Goal: Task Accomplishment & Management: Manage account settings

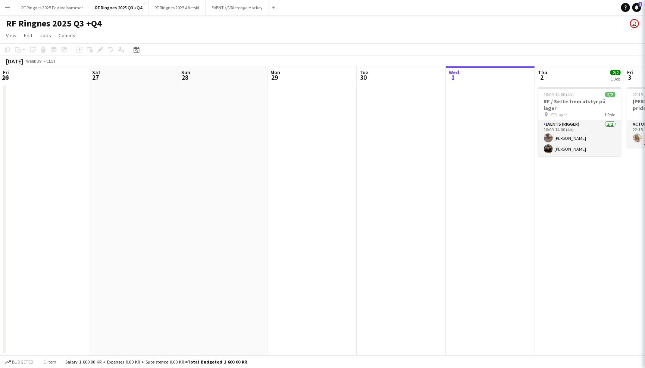
scroll to position [0, 200]
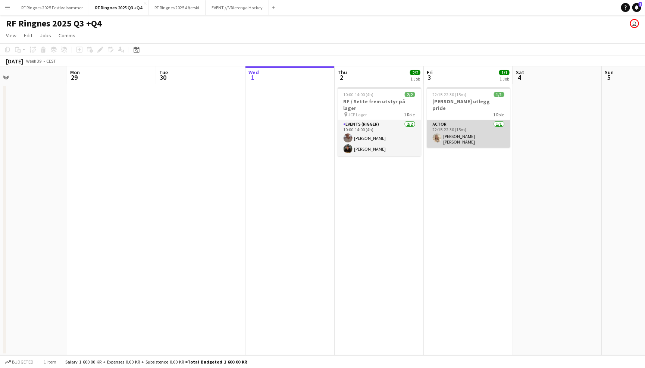
click at [460, 130] on app-card-role "Actor [DATE] 22:15-22:30 (15m) [PERSON_NAME] [PERSON_NAME]" at bounding box center [469, 134] width 84 height 28
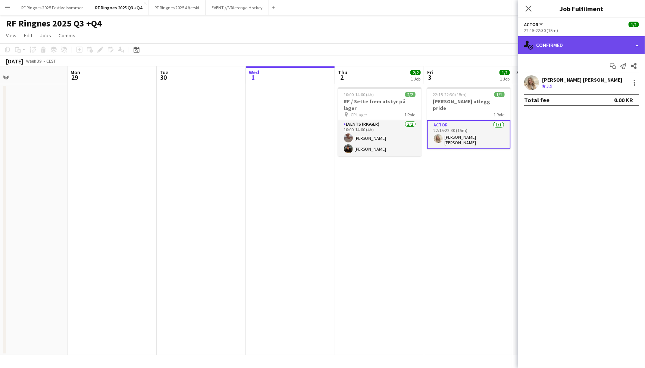
click at [579, 44] on div "single-neutral-actions-check-2 Confirmed" at bounding box center [581, 45] width 127 height 18
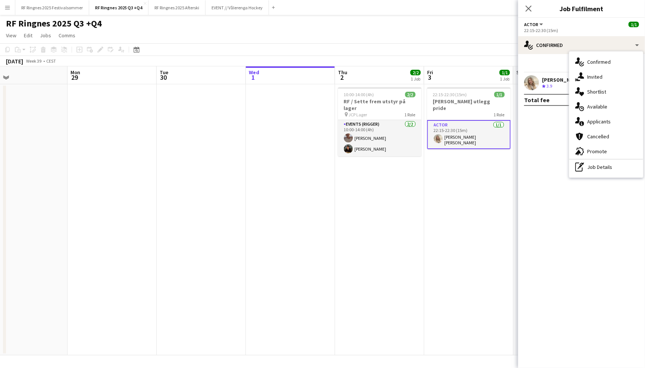
click at [472, 39] on app-page-menu "View Day view expanded Day view collapsed Month view Date picker Jump to [DATE]…" at bounding box center [322, 36] width 645 height 14
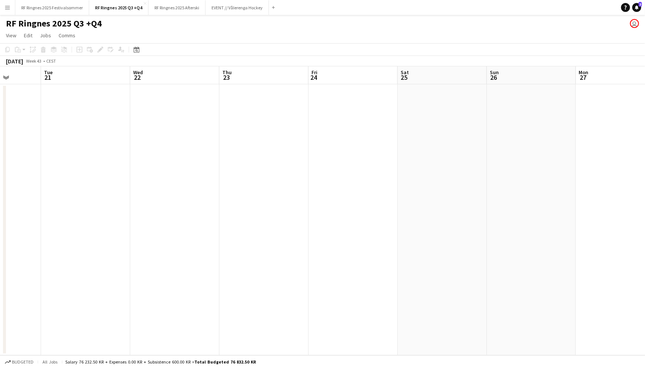
scroll to position [0, 228]
click at [335, 98] on app-date-cell at bounding box center [351, 219] width 89 height 271
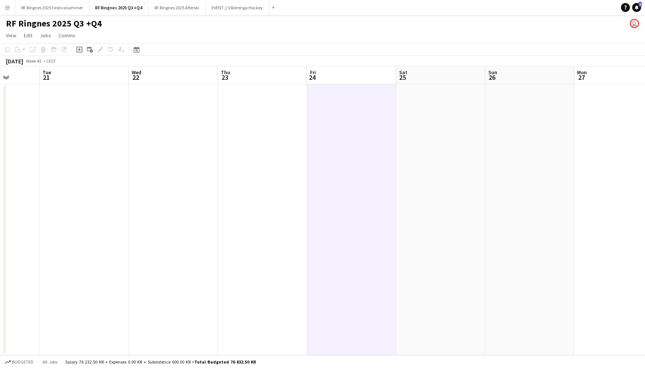
click at [285, 42] on app-page-menu "View Day view expanded Day view collapsed Month view Date picker Jump to [DATE]…" at bounding box center [322, 36] width 645 height 14
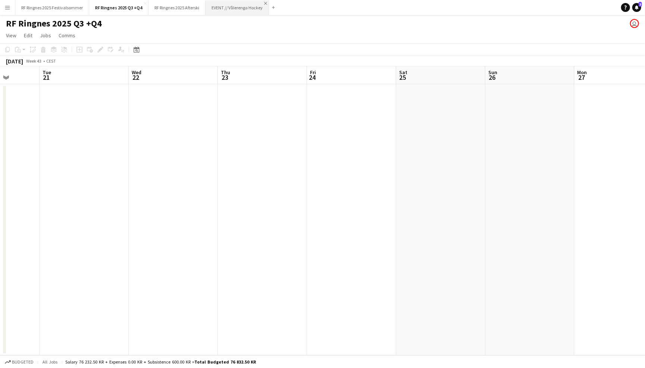
click at [265, 3] on app-icon "Close" at bounding box center [265, 3] width 3 height 3
click at [348, 125] on app-date-cell at bounding box center [351, 219] width 89 height 271
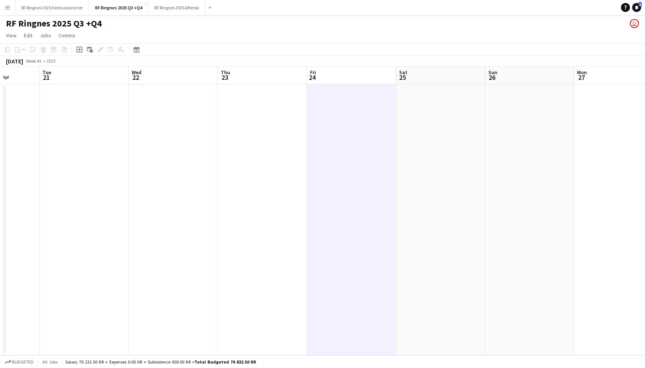
click at [302, 46] on app-toolbar "Copy Paste Paste Command V Paste with crew Command Shift V Paste linked Job [GE…" at bounding box center [322, 49] width 645 height 13
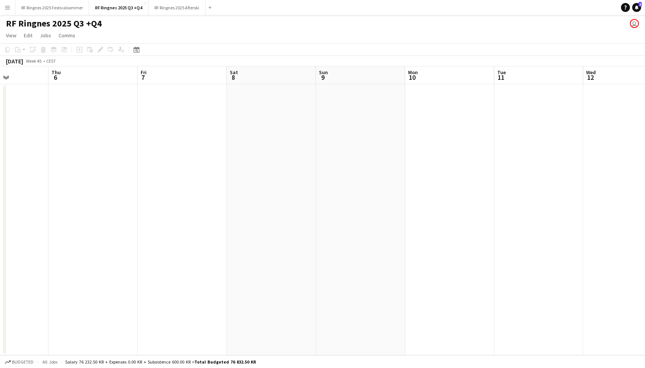
scroll to position [0, 246]
click at [491, 122] on app-date-cell at bounding box center [512, 219] width 89 height 271
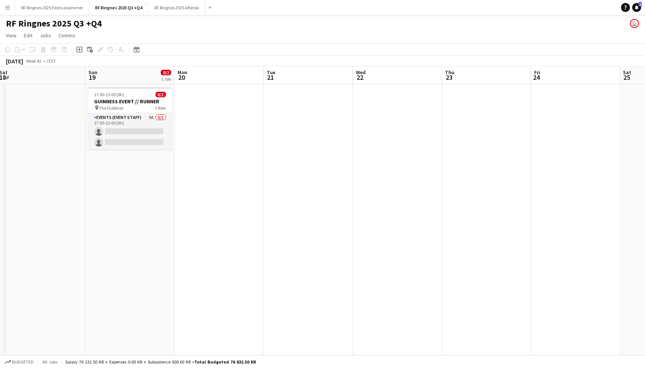
scroll to position [0, 160]
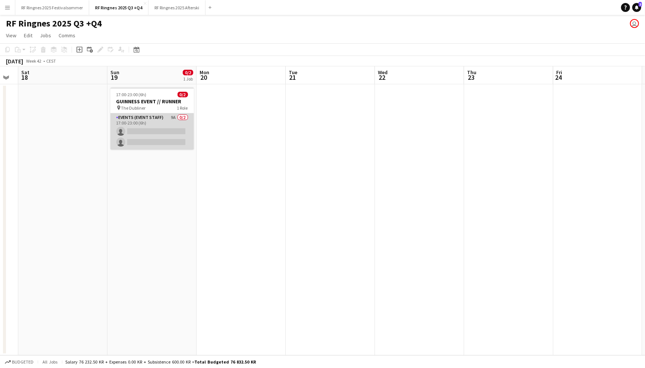
click at [150, 117] on app-card-role "Events (Event Staff) 9A 0/2 17:00-23:00 (6h) single-neutral-actions single-neut…" at bounding box center [152, 131] width 84 height 36
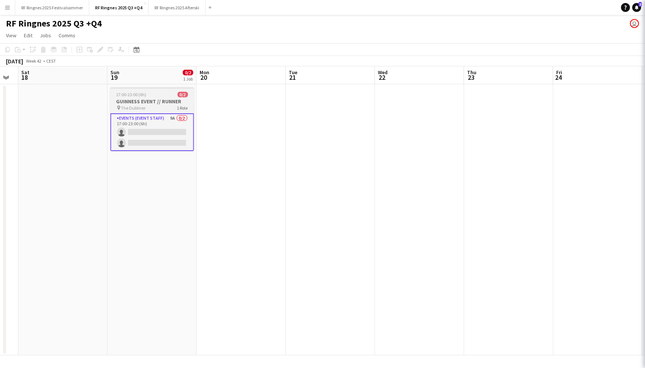
click at [153, 101] on h3 "GUINNESS EVENT // RUNNER" at bounding box center [152, 101] width 84 height 7
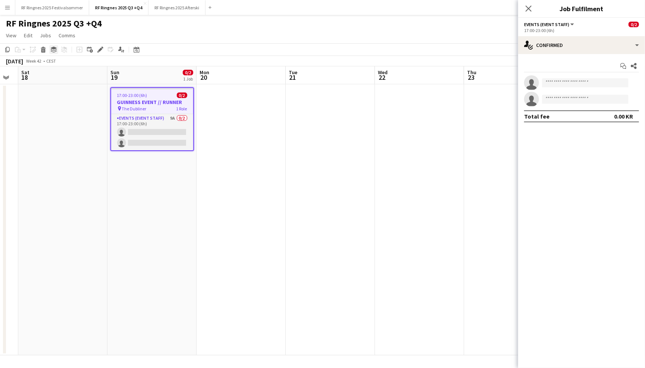
click at [53, 47] on icon "Group" at bounding box center [54, 50] width 6 height 6
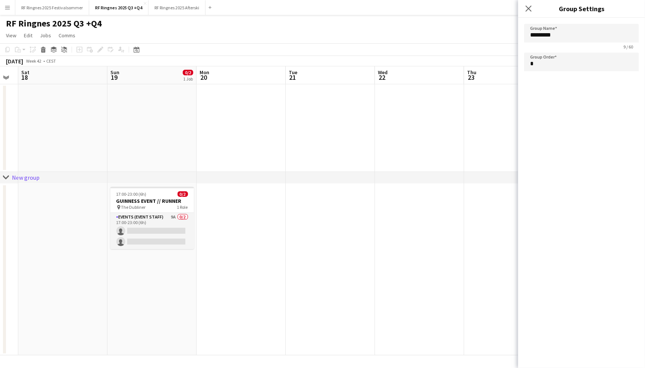
click at [342, 28] on div "RF Ringnes 2025 Q3 +Q4 user" at bounding box center [322, 22] width 645 height 14
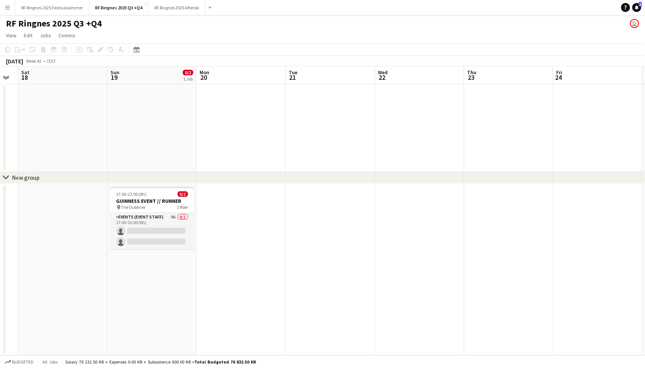
scroll to position [0, 0]
click at [13, 175] on div "New group" at bounding box center [26, 177] width 28 height 7
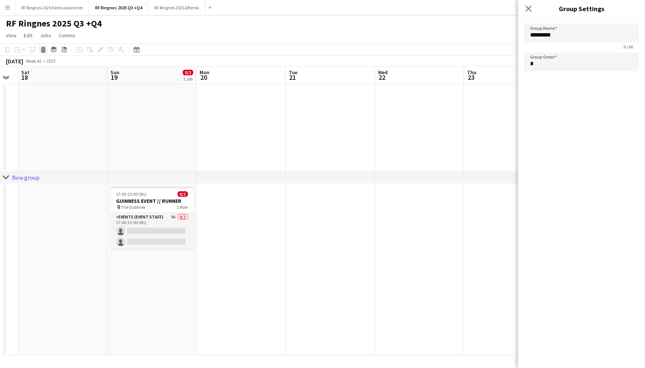
click at [44, 50] on icon "Delete" at bounding box center [43, 50] width 6 height 6
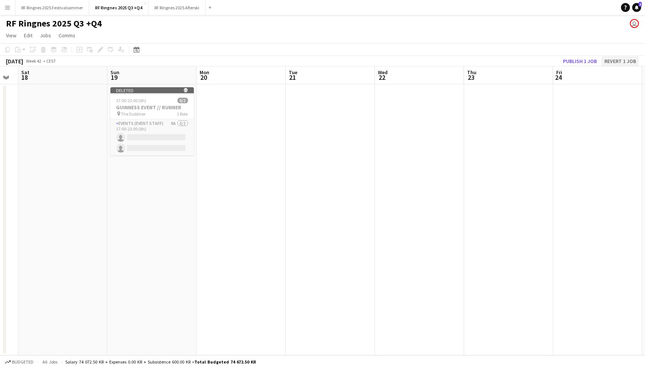
click at [619, 60] on button "Revert 1 job" at bounding box center [620, 61] width 38 height 10
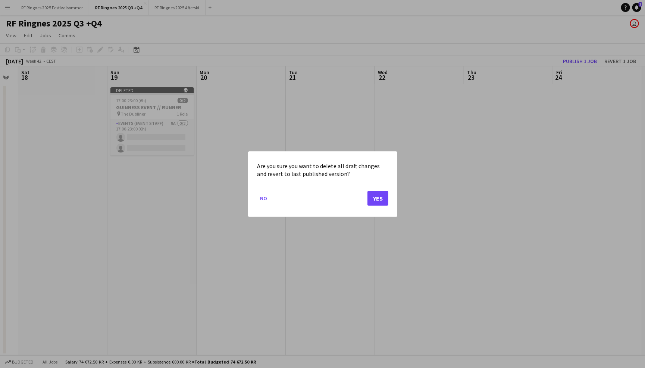
click at [368, 196] on button "Yes" at bounding box center [378, 198] width 21 height 15
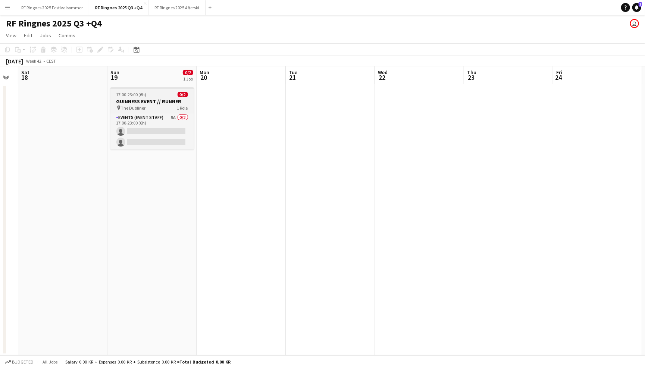
click at [153, 95] on div "17:00-23:00 (6h) 0/2" at bounding box center [152, 95] width 84 height 6
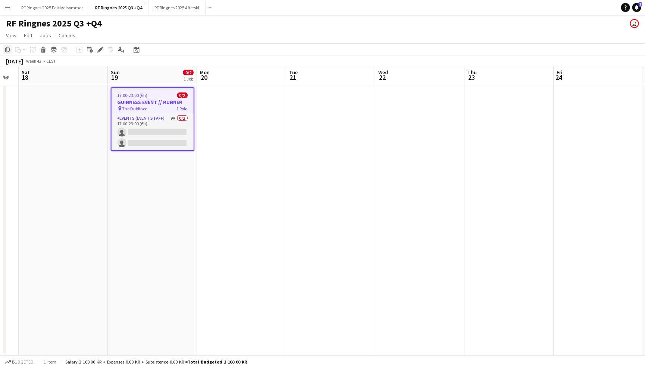
click at [6, 50] on icon "Copy" at bounding box center [7, 50] width 6 height 6
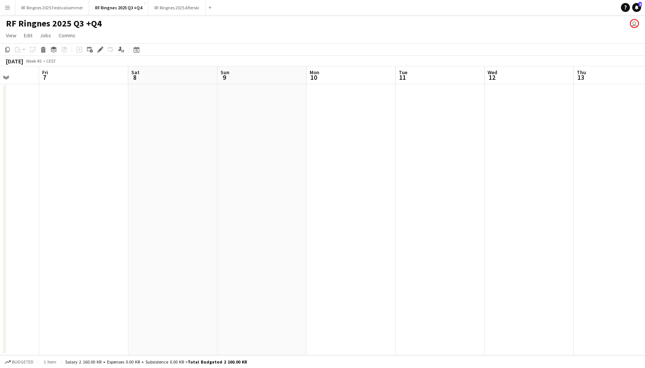
scroll to position [0, 0]
click at [596, 121] on app-date-cell at bounding box center [618, 219] width 89 height 271
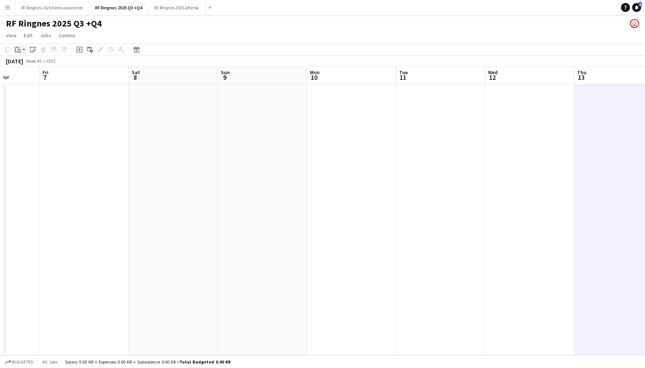
click at [15, 50] on icon "Paste" at bounding box center [18, 50] width 6 height 6
click at [40, 74] on link "Paste with crew Command Shift V" at bounding box center [49, 76] width 59 height 7
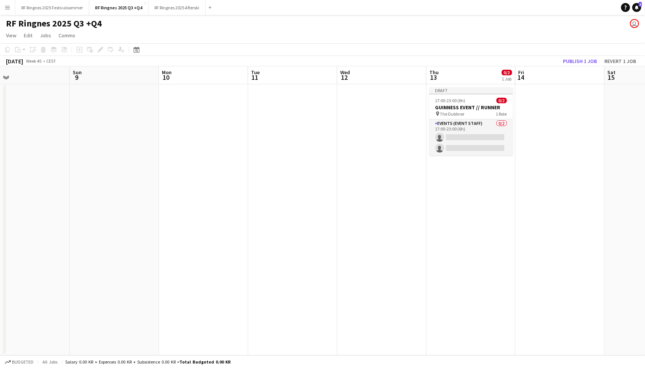
scroll to position [0, 290]
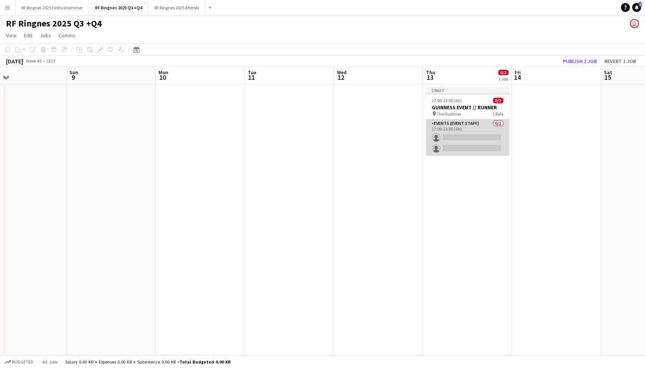
click at [488, 132] on app-card-role "Events (Event Staff) 0/2 17:00-23:00 (6h) single-neutral-actions single-neutral…" at bounding box center [468, 137] width 84 height 36
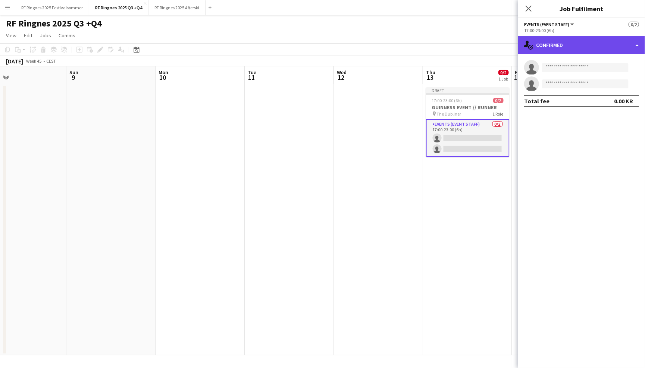
click at [548, 42] on div "single-neutral-actions-check-2 Confirmed" at bounding box center [581, 45] width 127 height 18
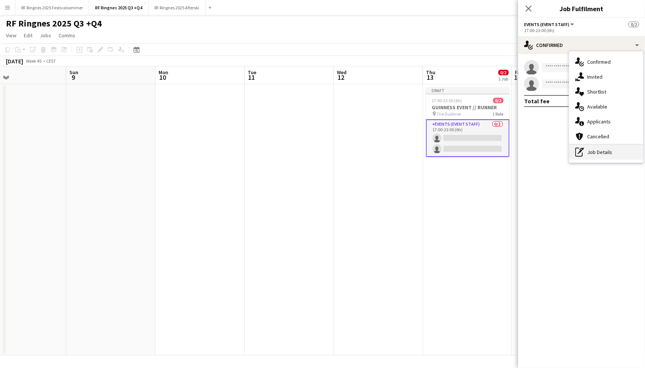
click at [598, 150] on div "pen-write Job Details" at bounding box center [606, 152] width 74 height 15
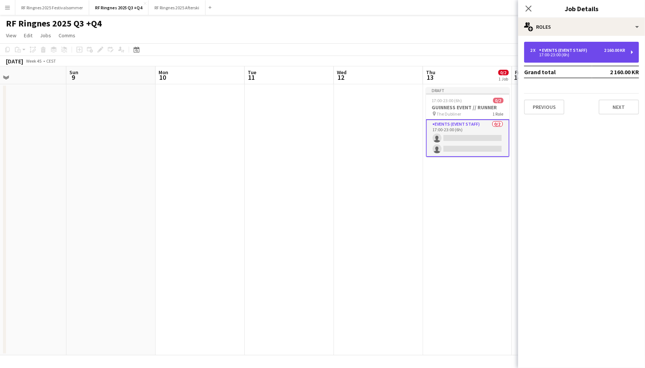
click at [578, 53] on div "Events (Event Staff)" at bounding box center [564, 50] width 51 height 5
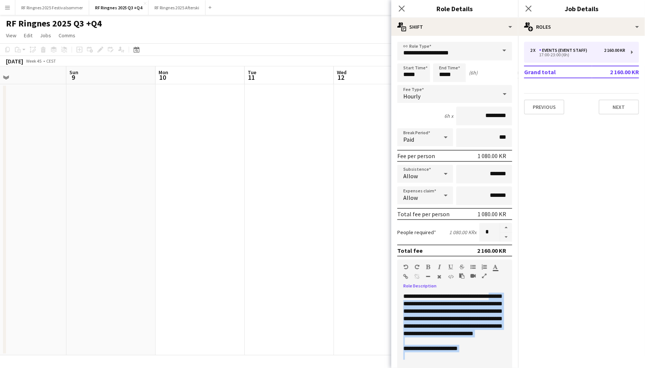
drag, startPoint x: 475, startPoint y: 361, endPoint x: 401, endPoint y: 305, distance: 92.9
click at [401, 305] on div "**********" at bounding box center [454, 338] width 115 height 90
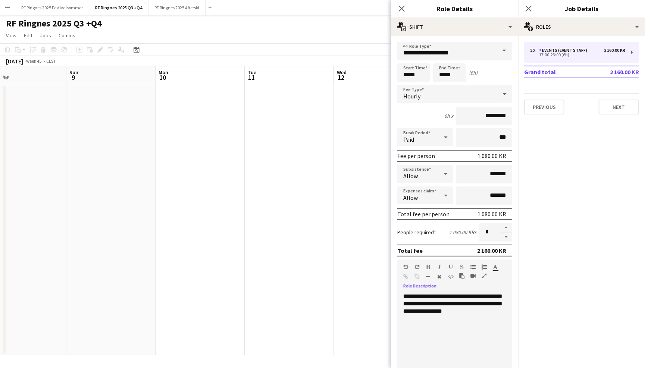
click at [419, 307] on div "**********" at bounding box center [454, 338] width 115 height 90
click at [459, 317] on div "**********" at bounding box center [454, 338] width 115 height 90
click at [420, 72] on input "*****" at bounding box center [413, 72] width 33 height 19
click at [407, 57] on div at bounding box center [406, 59] width 15 height 7
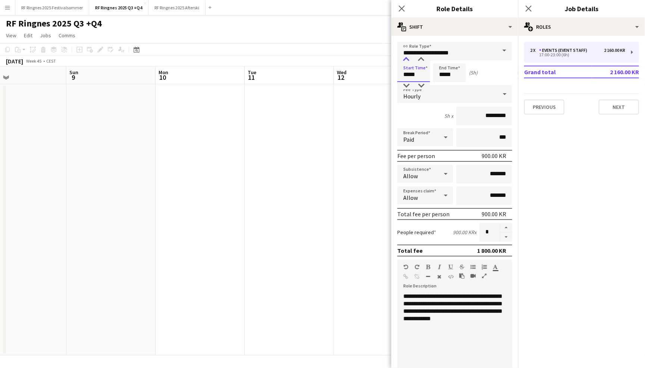
click at [407, 57] on div at bounding box center [406, 59] width 15 height 7
click at [409, 88] on div at bounding box center [406, 85] width 15 height 7
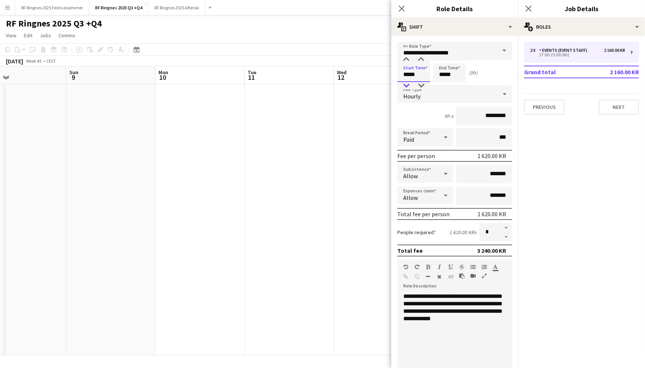
click at [409, 88] on div at bounding box center [406, 85] width 15 height 7
type input "*****"
click at [409, 88] on div at bounding box center [406, 85] width 15 height 7
click at [440, 77] on app-time-picker "*****" at bounding box center [449, 75] width 33 height 6
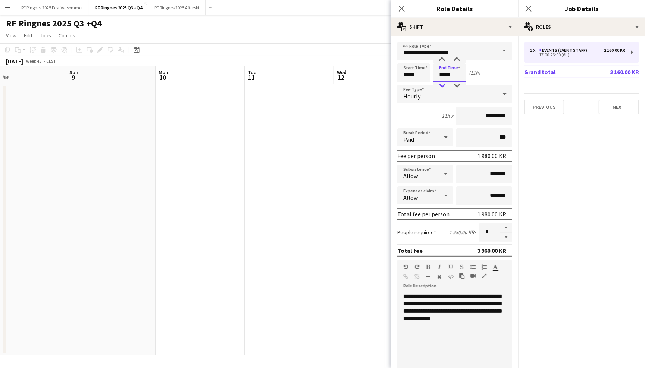
click at [442, 82] on div at bounding box center [442, 85] width 15 height 7
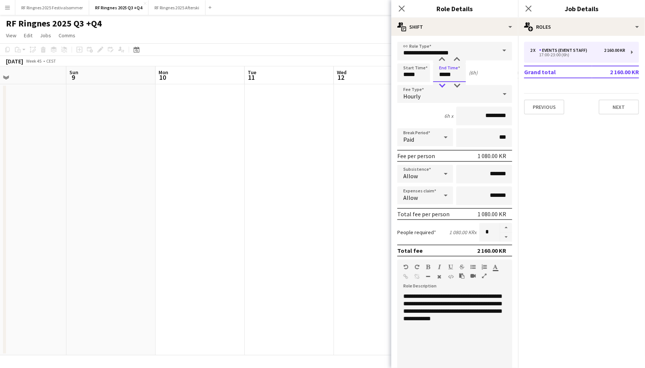
click at [442, 82] on div at bounding box center [442, 85] width 15 height 7
click at [441, 58] on div at bounding box center [442, 59] width 15 height 7
click at [442, 89] on div at bounding box center [442, 85] width 15 height 7
click at [455, 85] on div at bounding box center [457, 85] width 15 height 7
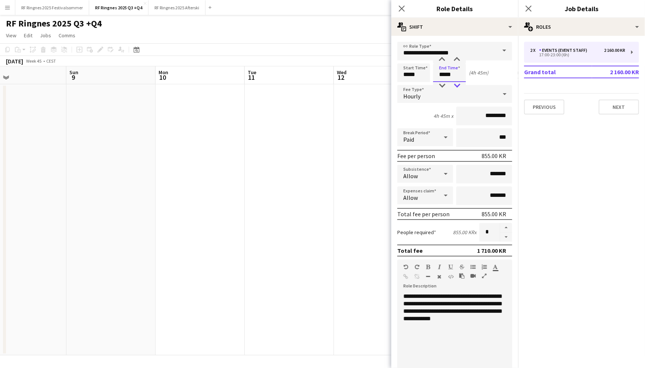
click at [455, 85] on div at bounding box center [457, 85] width 15 height 7
click at [444, 85] on div at bounding box center [442, 85] width 15 height 7
click at [442, 66] on input "*****" at bounding box center [449, 72] width 33 height 19
click at [442, 64] on input "*****" at bounding box center [449, 72] width 33 height 19
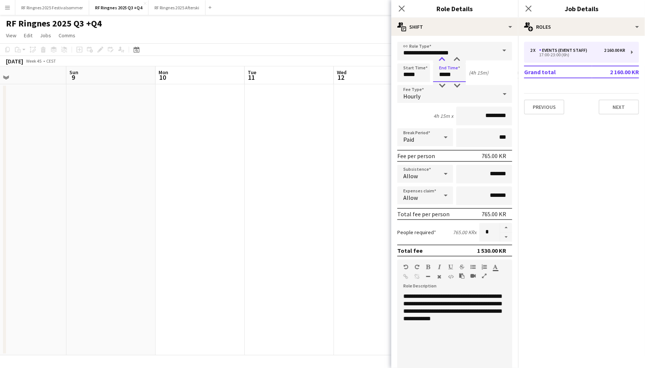
click at [443, 63] on div at bounding box center [442, 59] width 15 height 7
type input "*****"
click at [457, 85] on div at bounding box center [457, 85] width 15 height 7
click at [353, 43] on app-page-menu "View Day view expanded Day view collapsed Month view Date picker Jump to [DATE]…" at bounding box center [322, 36] width 645 height 14
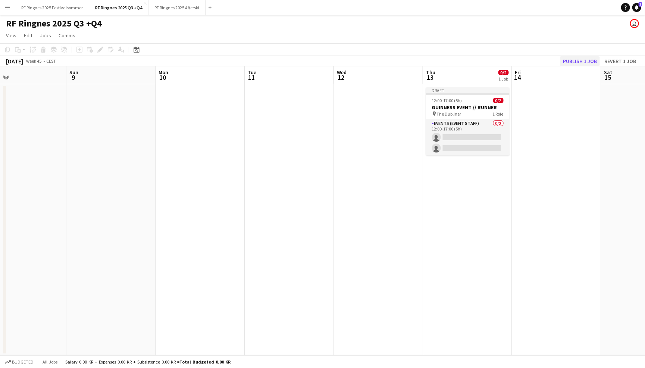
click at [585, 58] on button "Publish 1 job" at bounding box center [580, 61] width 40 height 10
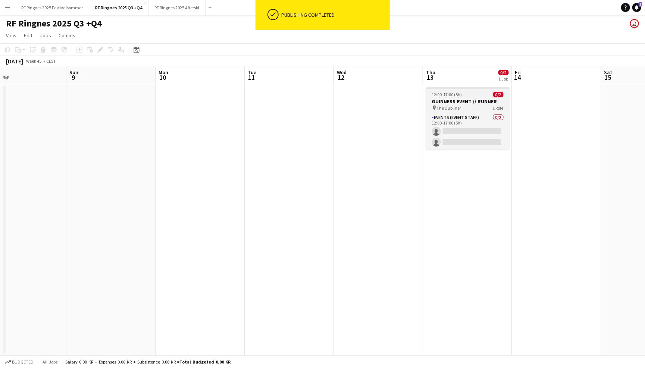
click at [471, 96] on div "12:00-17:00 (5h) 0/2" at bounding box center [468, 95] width 84 height 6
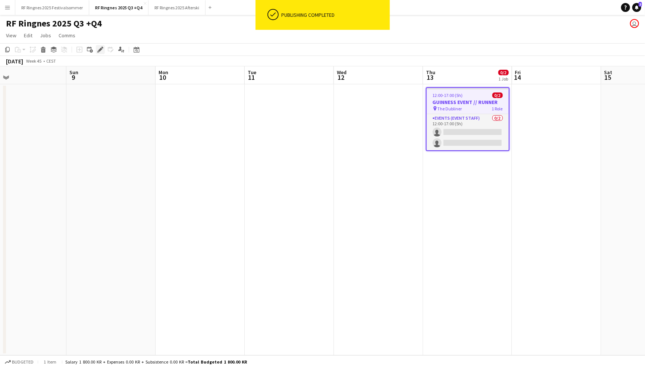
click at [100, 48] on icon at bounding box center [100, 50] width 4 height 4
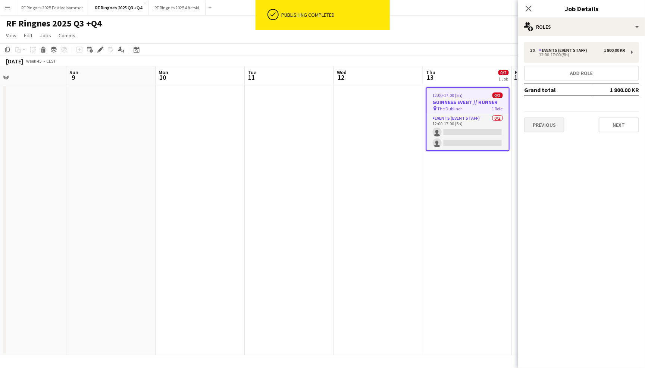
click at [548, 122] on button "Previous" at bounding box center [544, 125] width 40 height 15
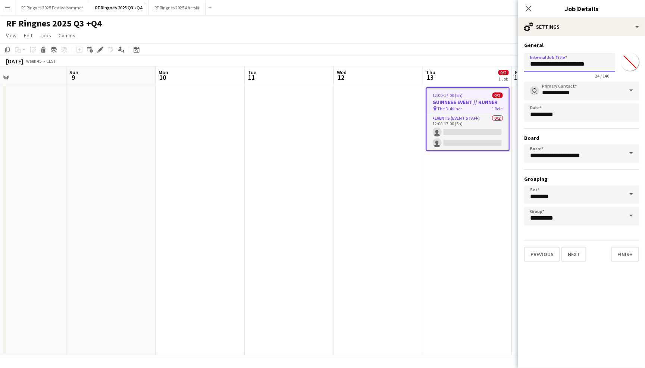
drag, startPoint x: 606, startPoint y: 61, endPoint x: 581, endPoint y: 63, distance: 25.4
click at [581, 63] on input "**********" at bounding box center [569, 62] width 91 height 19
type input "**********"
click at [448, 30] on app-page-menu "View Day view expanded Day view collapsed Month view Date picker Jump to [DATE]…" at bounding box center [322, 36] width 645 height 14
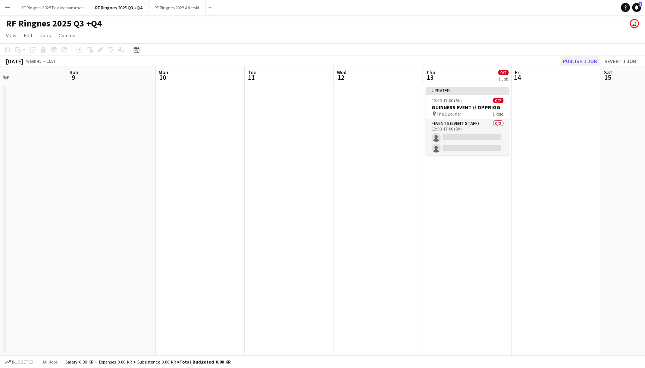
click at [593, 56] on button "Publish 1 job" at bounding box center [580, 61] width 40 height 10
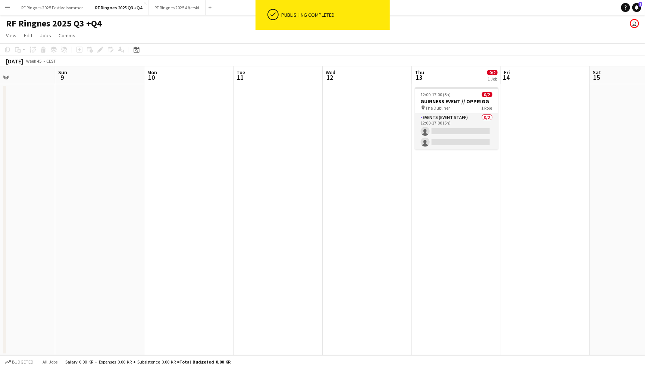
click at [454, 103] on h3 "GUINNESS EVENT // OPPRIGG" at bounding box center [457, 101] width 84 height 7
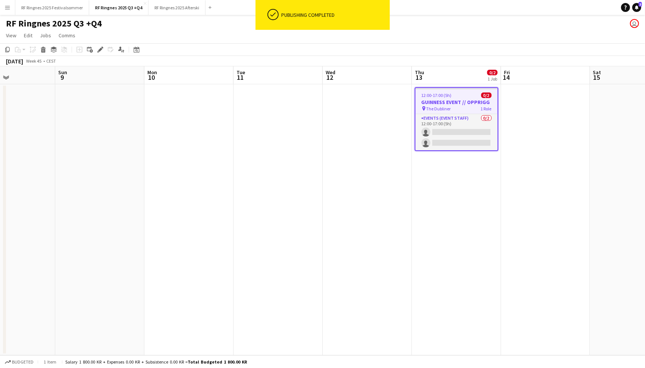
scroll to position [0, 212]
click at [103, 48] on div "Edit" at bounding box center [100, 49] width 9 height 9
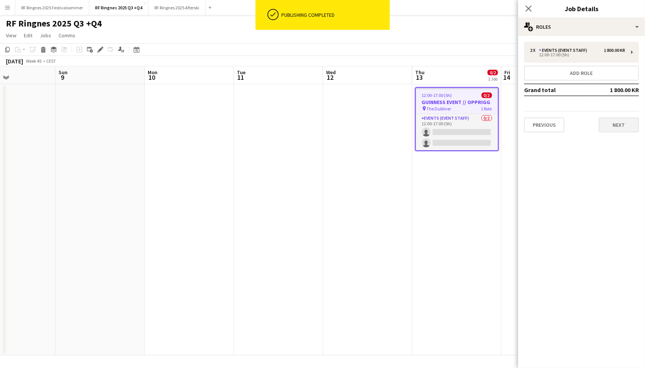
click at [617, 120] on button "Next" at bounding box center [619, 125] width 40 height 15
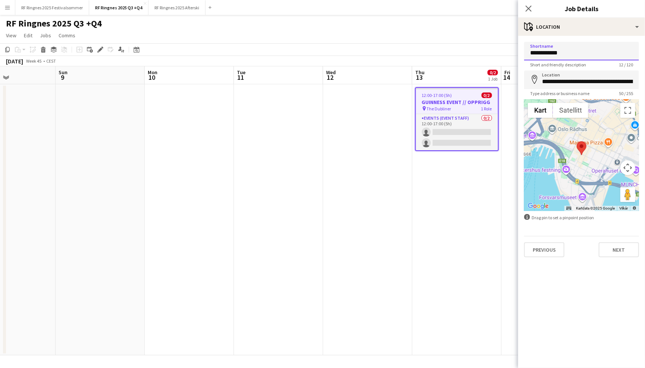
drag, startPoint x: 578, startPoint y: 55, endPoint x: 513, endPoint y: 54, distance: 65.3
type input "*"
type input "**********"
drag, startPoint x: 619, startPoint y: 79, endPoint x: 507, endPoint y: 79, distance: 111.9
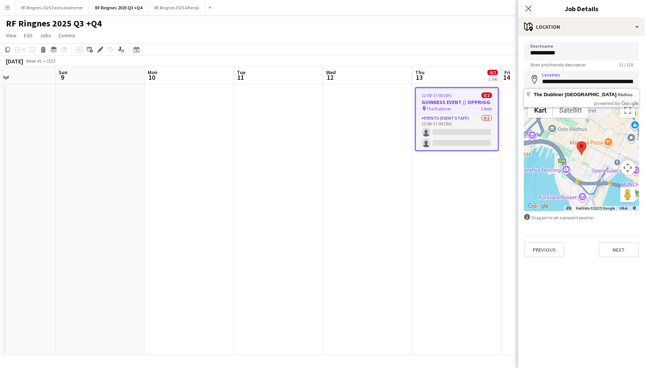
click at [507, 79] on body "Menu Boards Boards Boards All jobs Status Workforce Workforce My Workforce Recr…" at bounding box center [322, 184] width 645 height 368
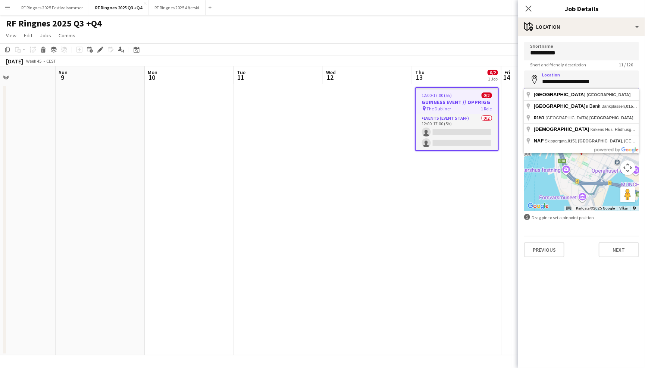
drag, startPoint x: 597, startPoint y: 81, endPoint x: 496, endPoint y: 81, distance: 101.1
click at [496, 81] on body "Menu Boards Boards Boards All jobs Status Workforce Workforce My Workforce Recr…" at bounding box center [322, 184] width 645 height 368
type input "**********"
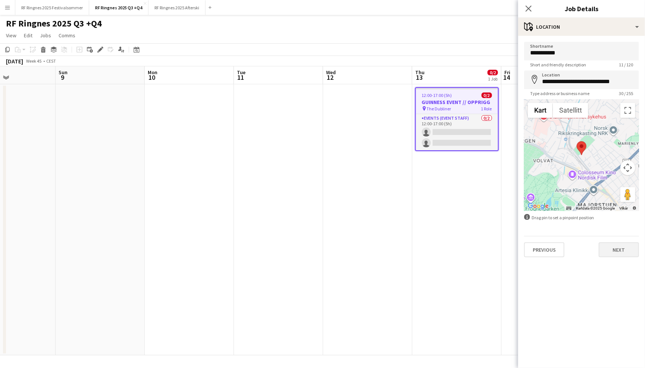
click at [627, 245] on button "Next" at bounding box center [619, 250] width 40 height 15
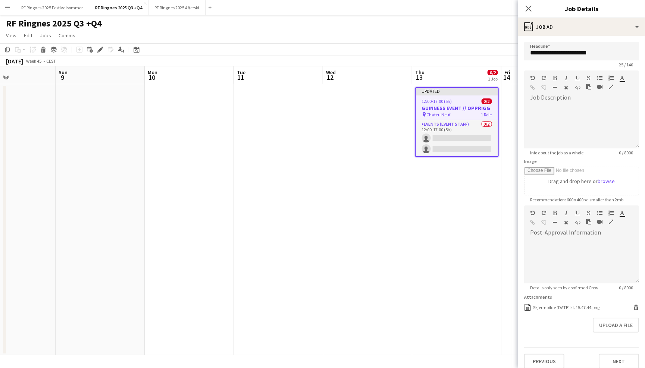
click at [481, 22] on div "RF Ringnes 2025 Q3 +Q4 user" at bounding box center [322, 22] width 645 height 14
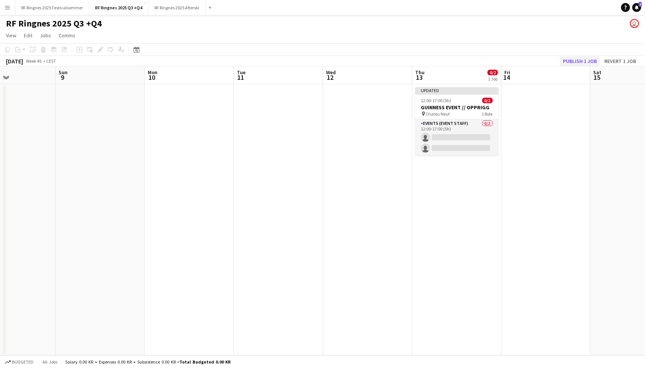
click at [579, 59] on button "Publish 1 job" at bounding box center [580, 61] width 40 height 10
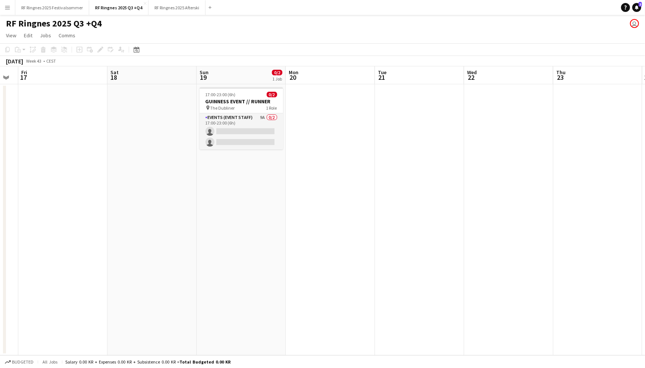
scroll to position [0, 234]
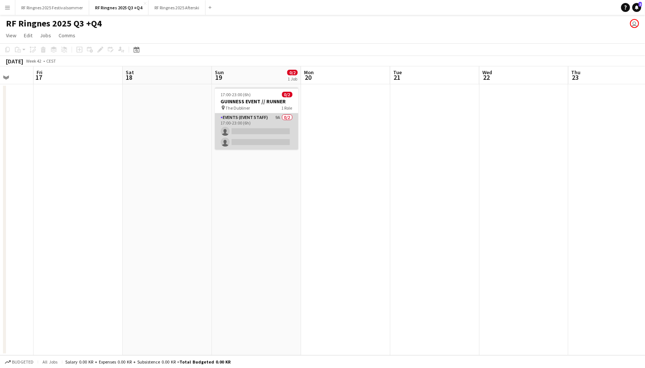
click at [276, 131] on app-card-role "Events (Event Staff) 9A 0/2 17:00-23:00 (6h) single-neutral-actions single-neut…" at bounding box center [257, 131] width 84 height 36
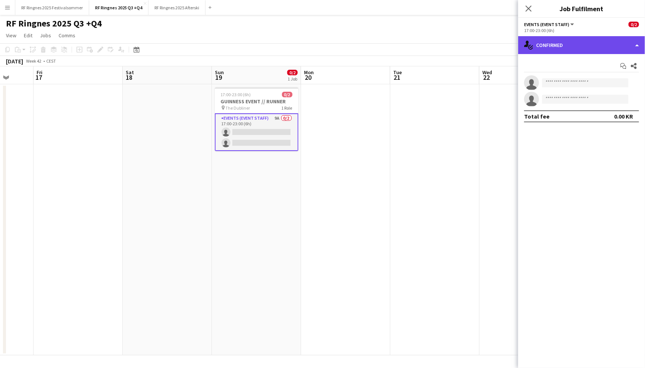
click at [570, 51] on div "single-neutral-actions-check-2 Confirmed" at bounding box center [581, 45] width 127 height 18
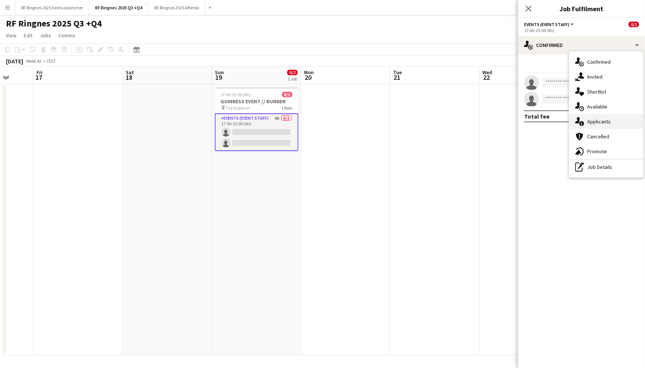
click at [604, 116] on div "single-neutral-actions-information Applicants" at bounding box center [606, 121] width 74 height 15
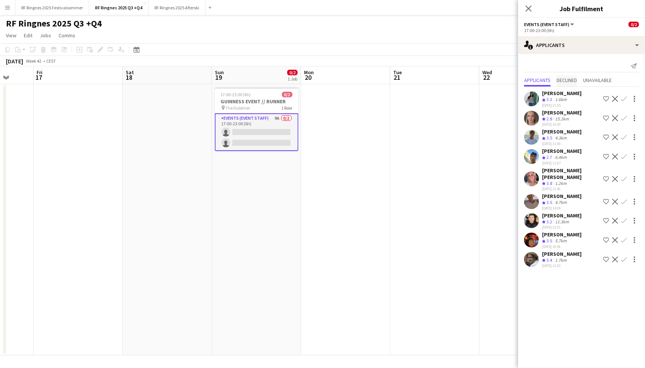
click at [566, 80] on span "Declined" at bounding box center [567, 80] width 21 height 5
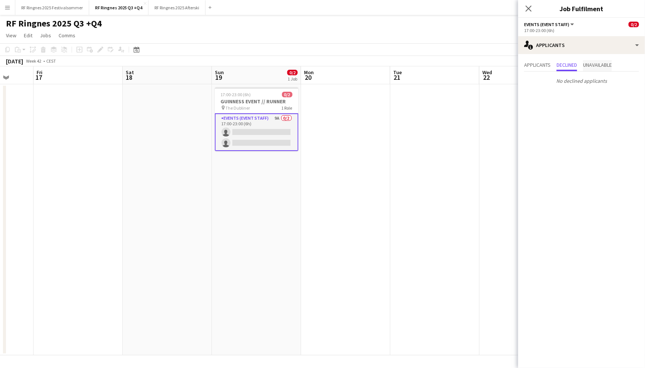
click at [612, 62] on span "Unavailable" at bounding box center [597, 64] width 29 height 5
click at [528, 8] on icon at bounding box center [528, 8] width 7 height 7
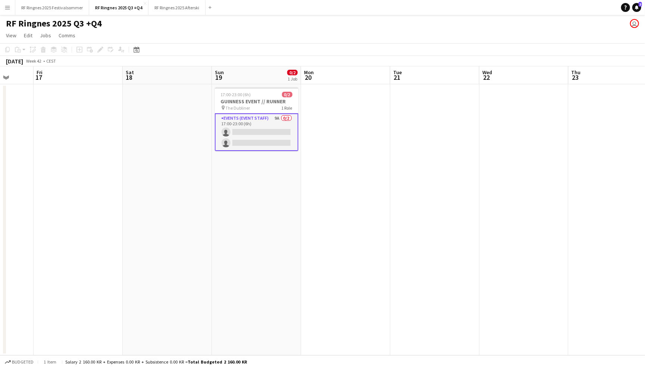
click at [436, 53] on app-toolbar "Copy Paste Paste Command V Paste with crew Command Shift V Paste linked Job [GE…" at bounding box center [322, 49] width 645 height 13
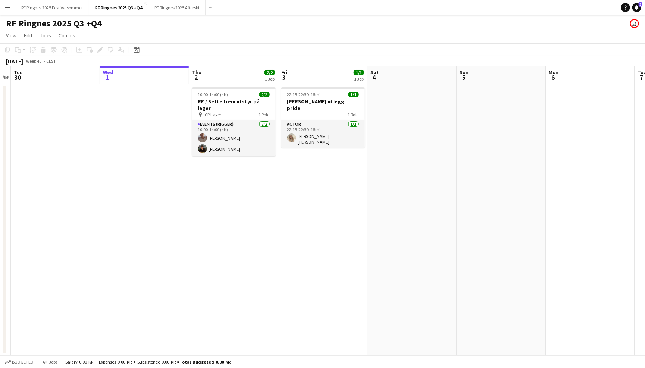
scroll to position [0, 167]
click at [251, 136] on app-card-role "Events (Rigger) [DATE] 10:00-14:00 (4h) [PERSON_NAME] [PERSON_NAME]" at bounding box center [235, 138] width 84 height 36
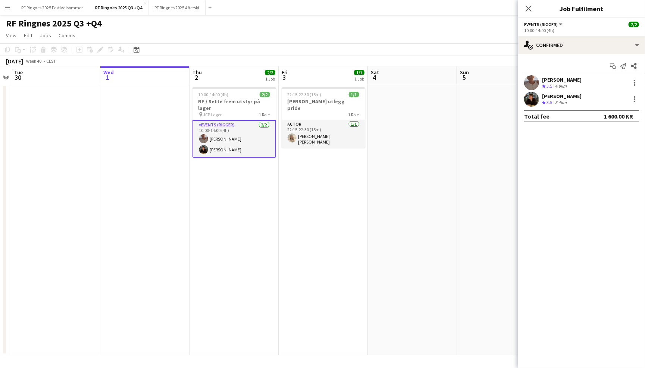
click at [532, 82] on app-user-avatar at bounding box center [531, 82] width 15 height 15
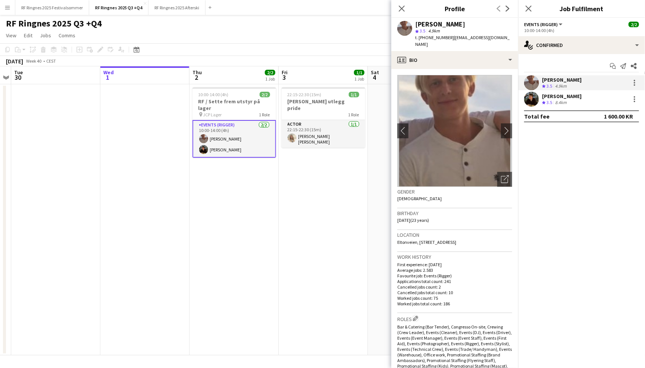
click at [531, 100] on app-user-avatar at bounding box center [531, 99] width 15 height 15
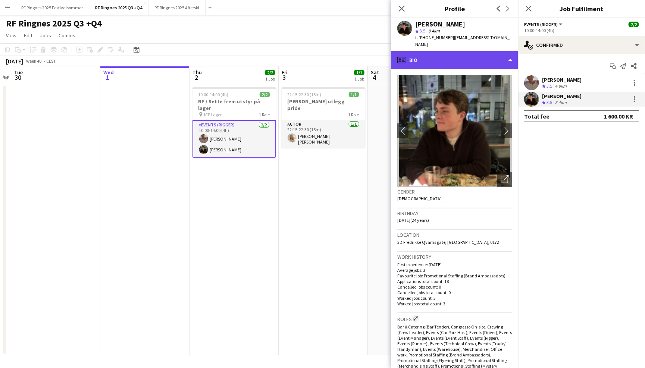
click at [504, 57] on div "profile Bio" at bounding box center [454, 60] width 127 height 18
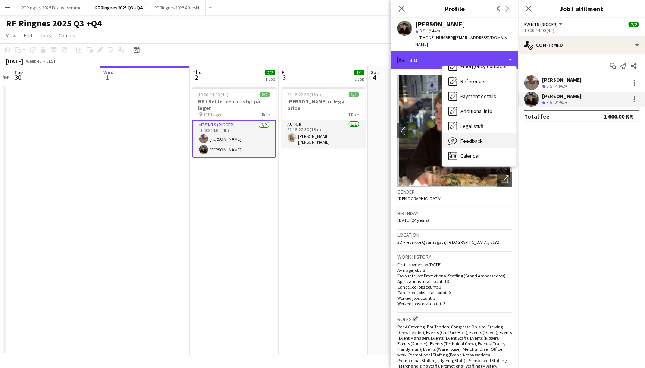
scroll to position [70, 0]
click at [483, 134] on div "Feedback Feedback" at bounding box center [480, 141] width 74 height 15
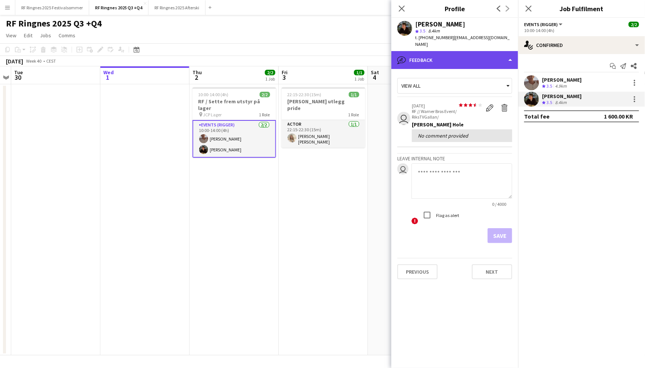
click at [491, 60] on div "bubble-pencil Feedback" at bounding box center [454, 60] width 127 height 18
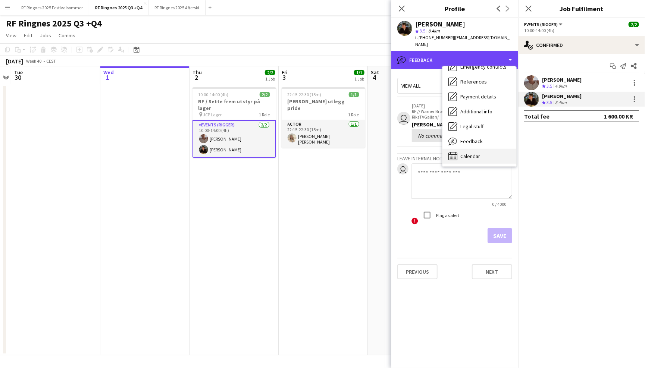
scroll to position [0, 0]
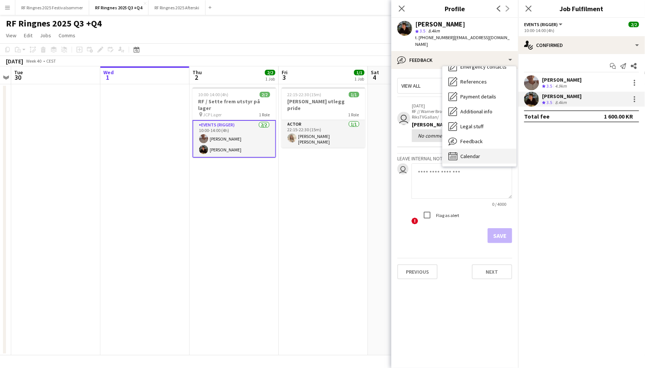
click at [489, 150] on div "Calendar Calendar" at bounding box center [480, 156] width 74 height 15
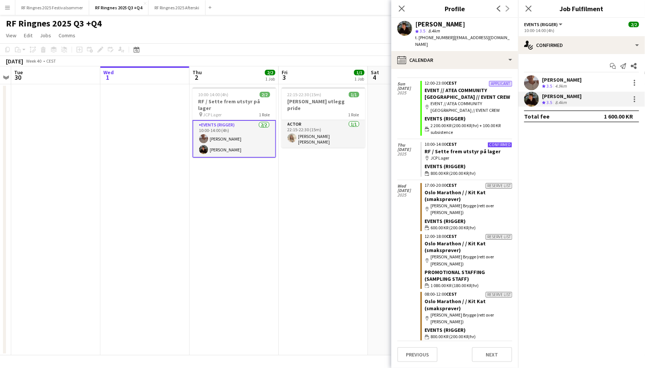
scroll to position [447, 0]
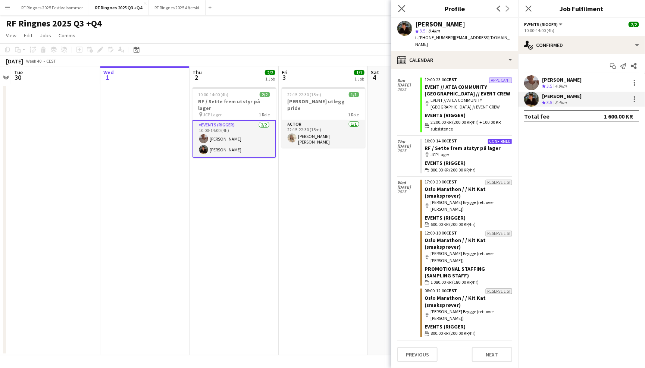
click at [398, 8] on app-icon "Close pop-in" at bounding box center [402, 8] width 11 height 11
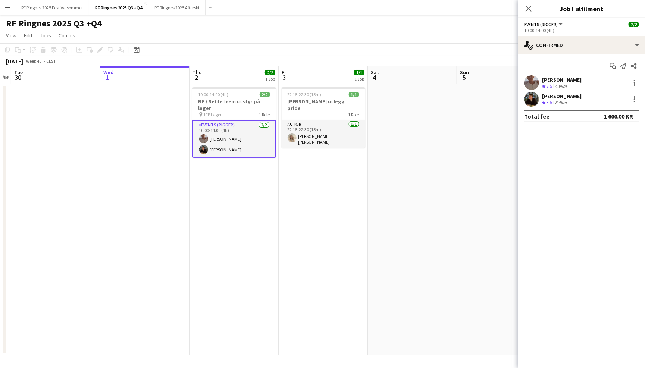
click at [372, 18] on div "RF Ringnes 2025 Q3 +Q4 user" at bounding box center [322, 22] width 645 height 14
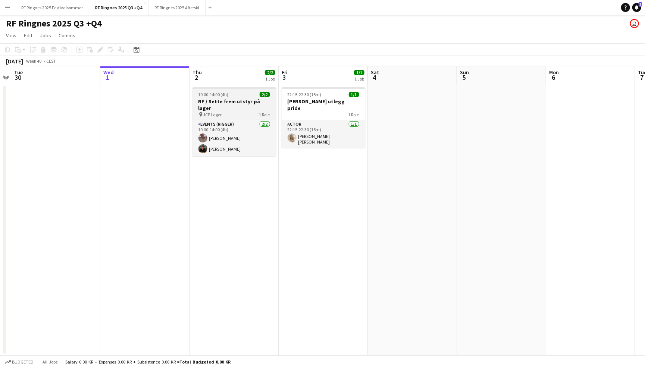
click at [253, 100] on h3 "RF / Sette frem utstyr på lager" at bounding box center [235, 104] width 84 height 13
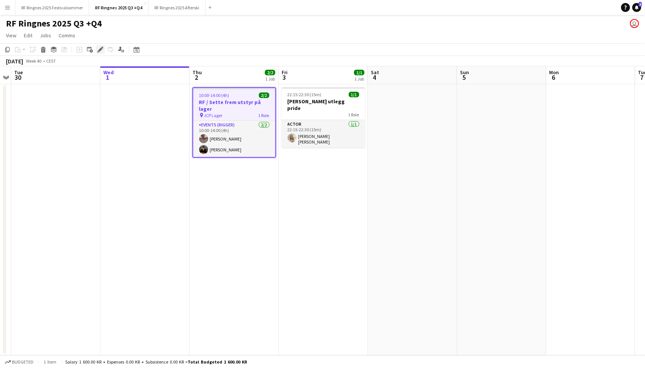
click at [103, 51] on icon "Edit" at bounding box center [100, 50] width 6 height 6
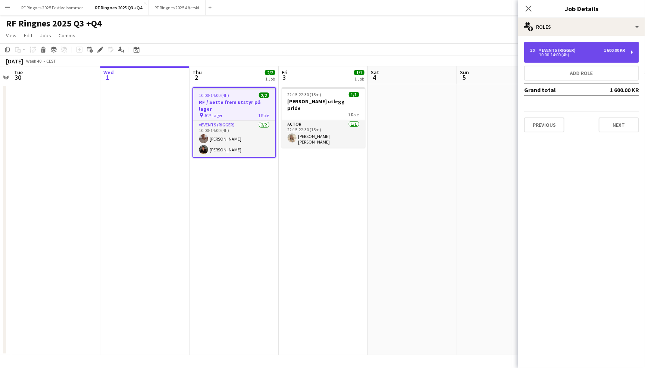
click at [552, 55] on div "10:00-14:00 (4h)" at bounding box center [577, 55] width 95 height 4
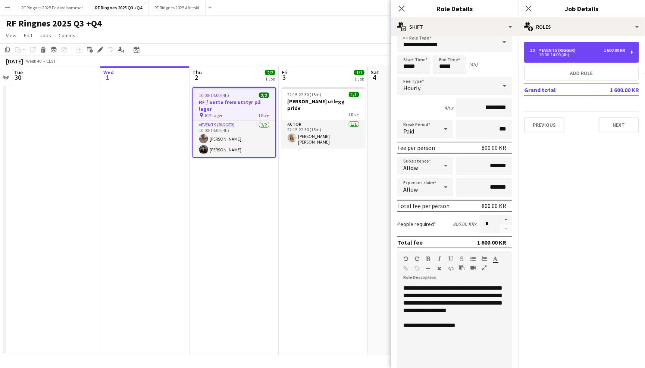
scroll to position [9, 0]
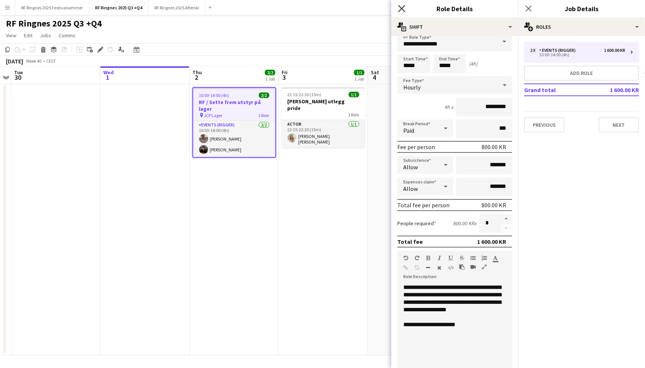
click at [400, 9] on icon "Close pop-in" at bounding box center [401, 8] width 7 height 7
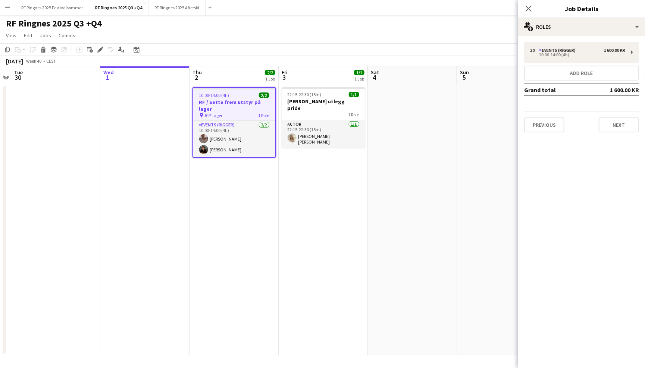
click at [387, 31] on app-page-menu "View Day view expanded Day view collapsed Month view Date picker Jump to [DATE]…" at bounding box center [322, 36] width 645 height 14
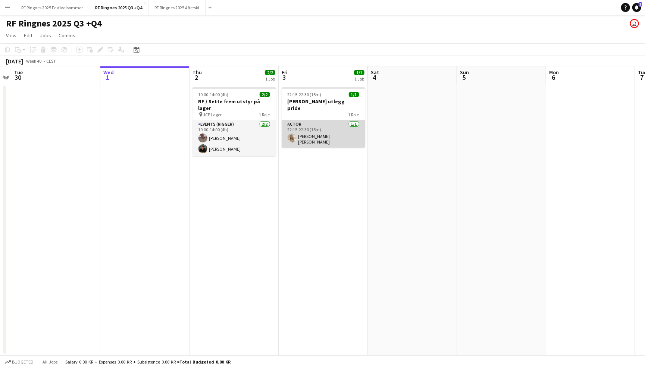
click at [311, 130] on app-card-role "Actor [DATE] 22:15-22:30 (15m) [PERSON_NAME] [PERSON_NAME]" at bounding box center [324, 134] width 84 height 28
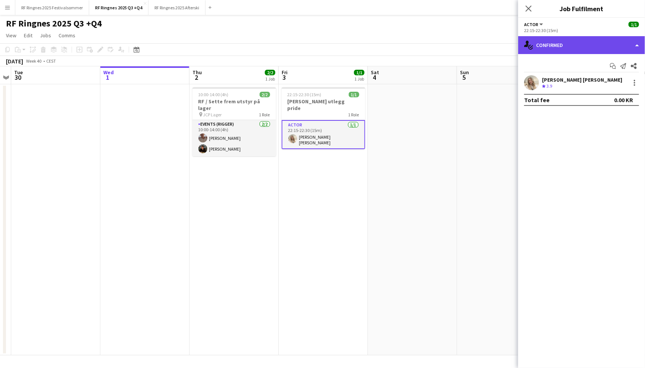
click at [540, 49] on div "single-neutral-actions-check-2 Confirmed" at bounding box center [581, 45] width 127 height 18
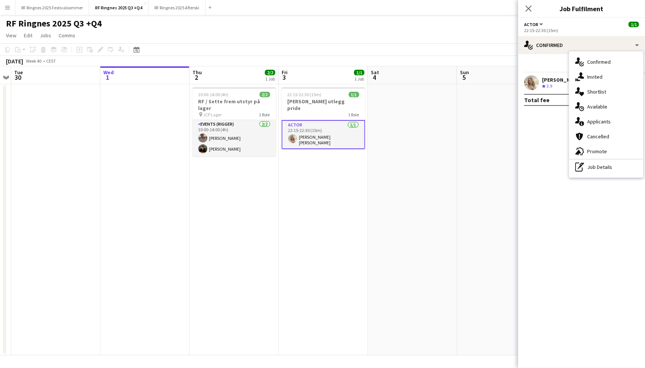
click at [379, 41] on app-page-menu "View Day view expanded Day view collapsed Month view Date picker Jump to [DATE]…" at bounding box center [322, 36] width 645 height 14
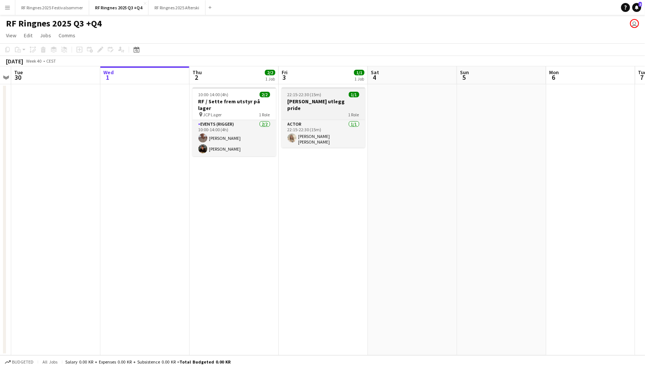
click at [321, 103] on h3 "[PERSON_NAME] utlegg pride" at bounding box center [324, 104] width 84 height 13
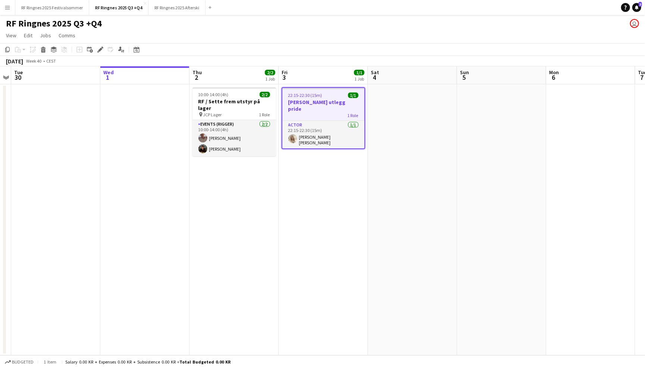
click at [338, 51] on app-toolbar "Copy Paste Paste Command V Paste with crew Command Shift V Paste linked Job [GE…" at bounding box center [322, 49] width 645 height 13
